Goal: Go to known website: Access a specific website the user already knows

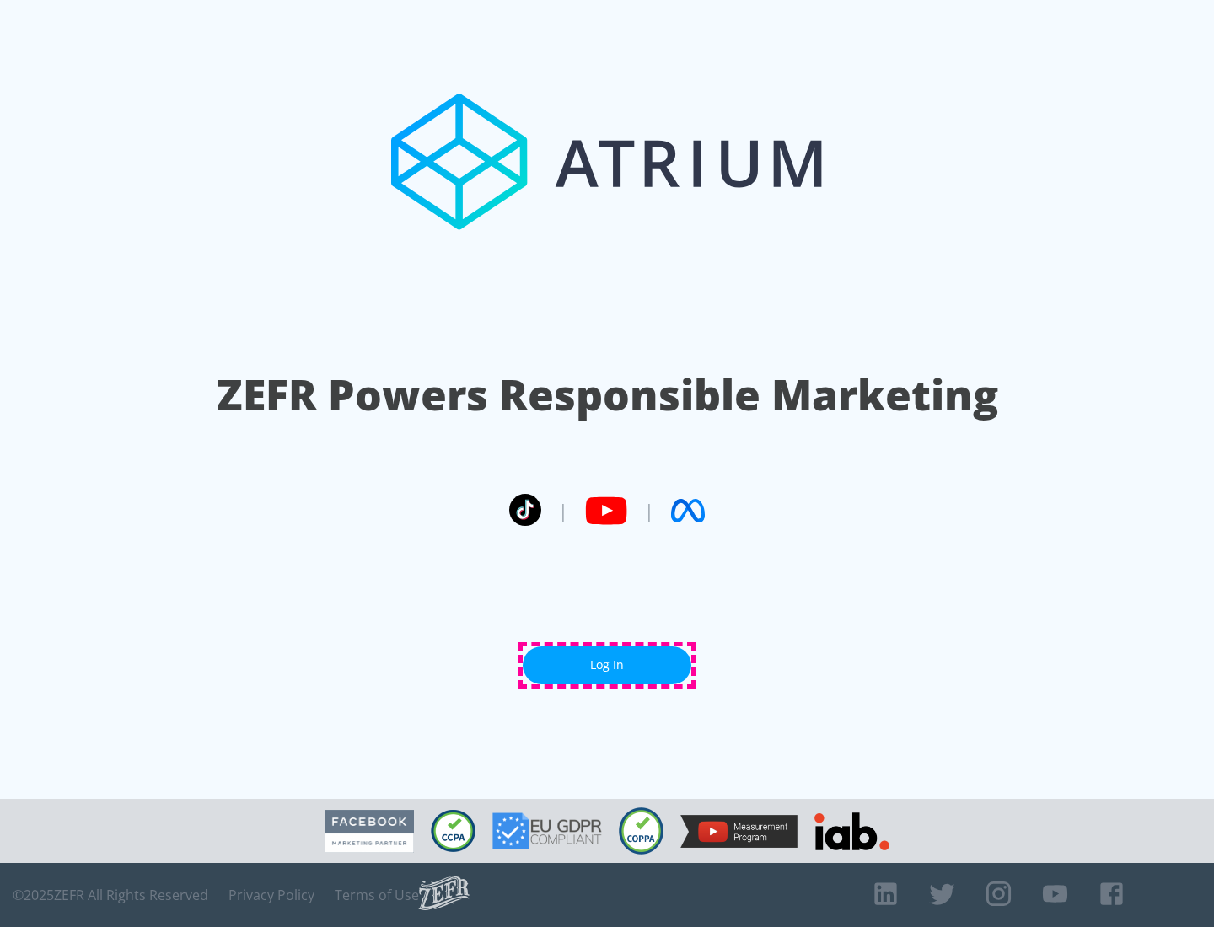
click at [607, 665] on link "Log In" at bounding box center [607, 666] width 169 height 38
